Goal: Task Accomplishment & Management: Use online tool/utility

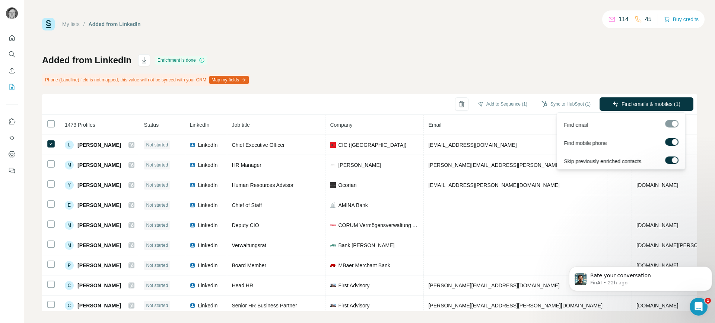
click at [628, 106] on span "Find emails & mobiles (1)" at bounding box center [650, 104] width 59 height 7
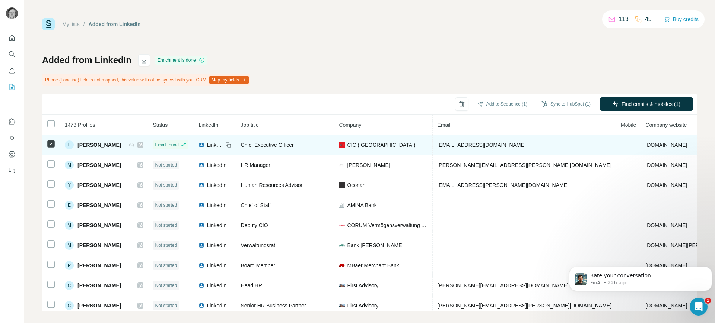
click at [616, 145] on td at bounding box center [628, 145] width 25 height 20
